Goal: Information Seeking & Learning: Understand process/instructions

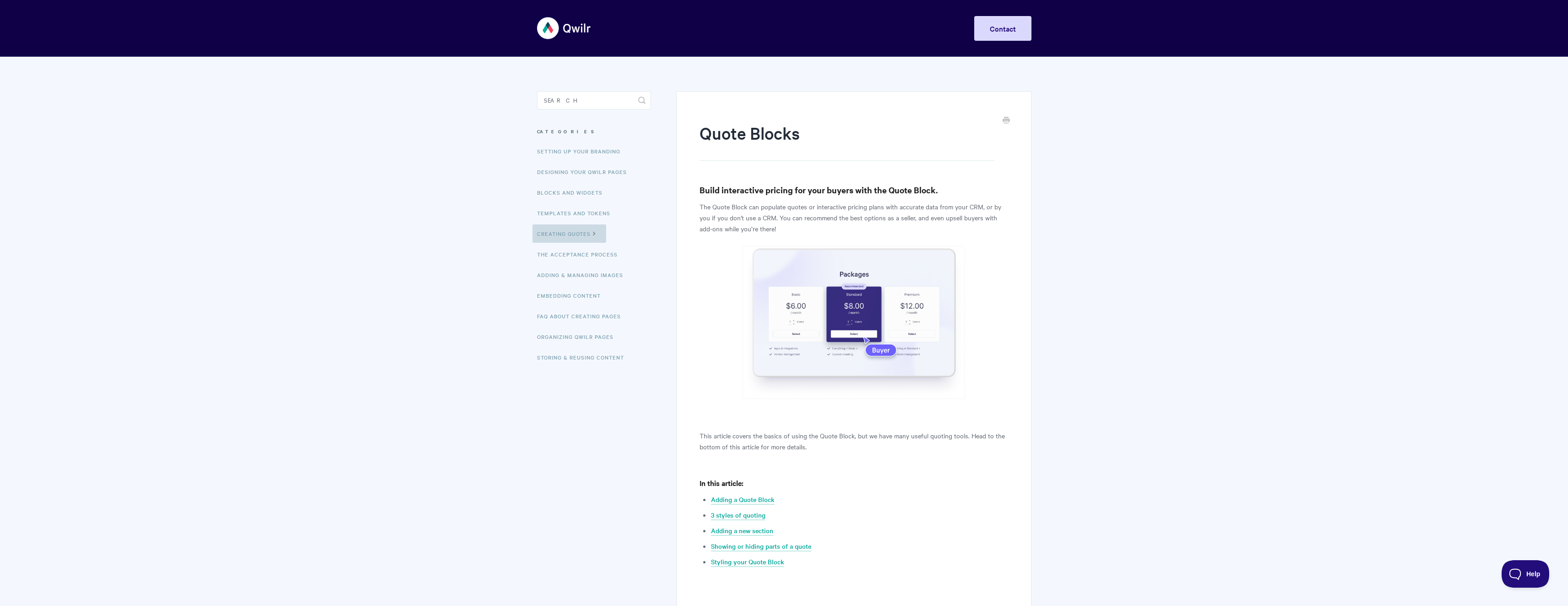
click at [595, 234] on icon at bounding box center [594, 233] width 8 height 7
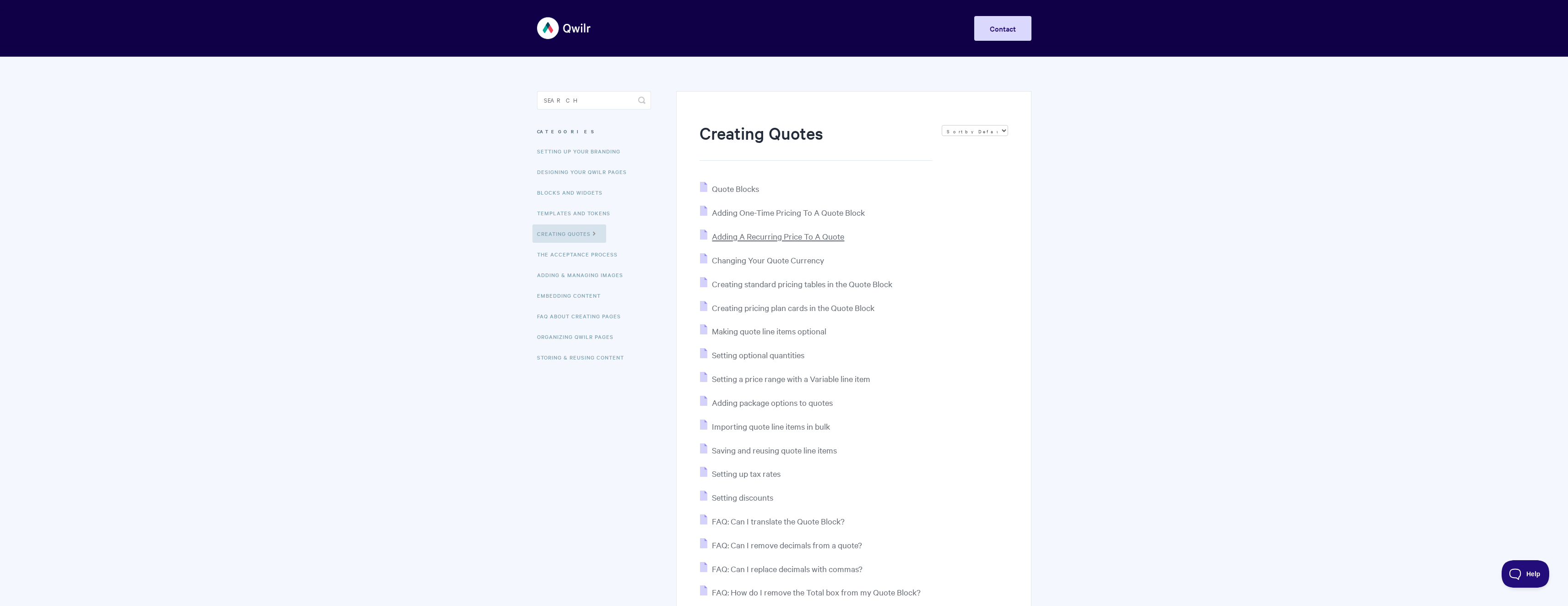
click at [805, 239] on span "Adding A Recurring Price To A Quote" at bounding box center [778, 236] width 132 height 10
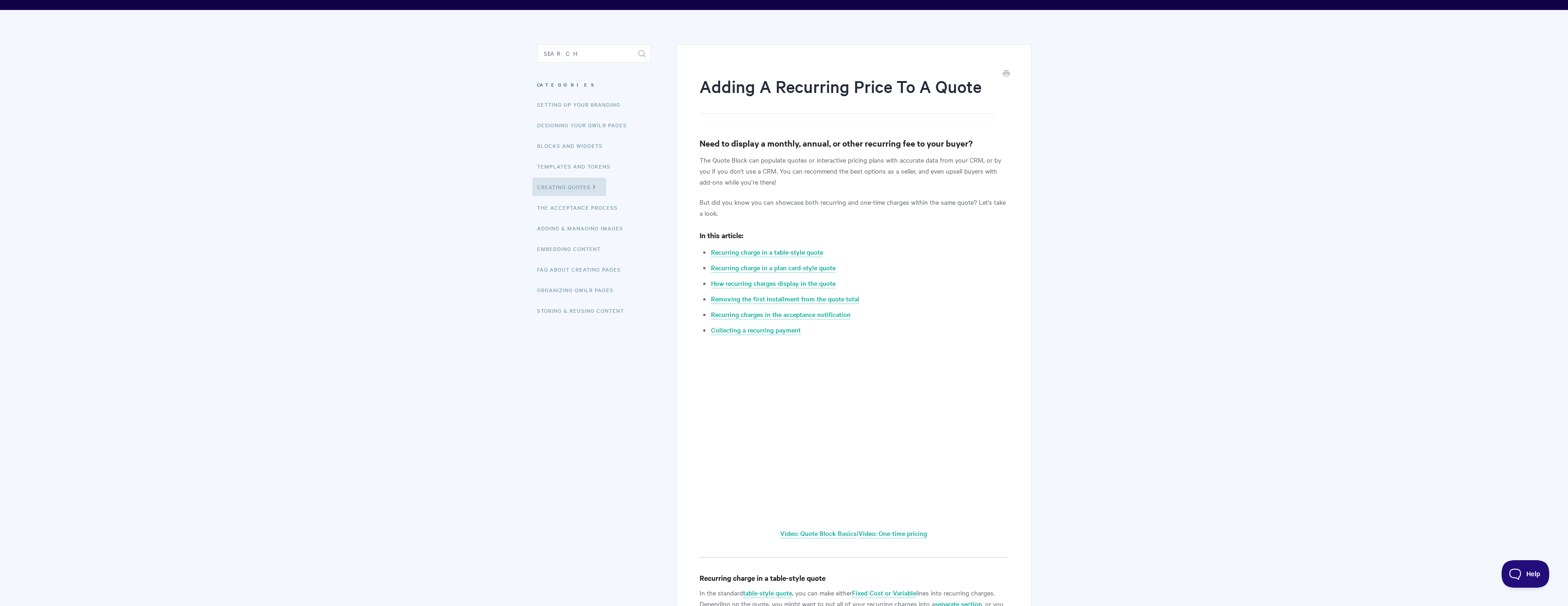
scroll to position [46, 0]
